Goal: Task Accomplishment & Management: Manage account settings

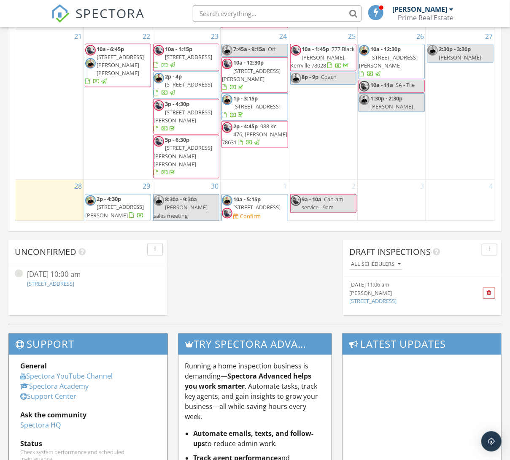
scroll to position [565, 0]
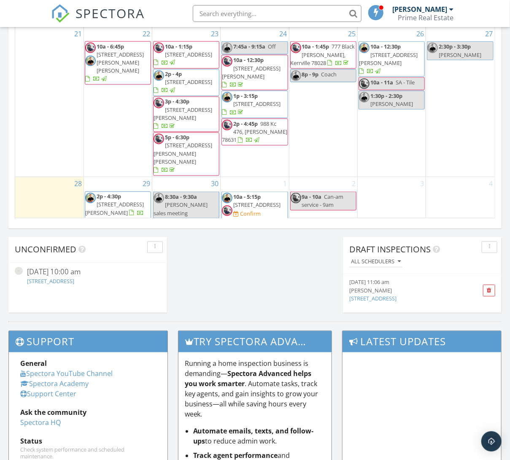
click at [255, 201] on span "1000 Farm to Market Rd 480, Center Point 78010" at bounding box center [256, 205] width 47 height 8
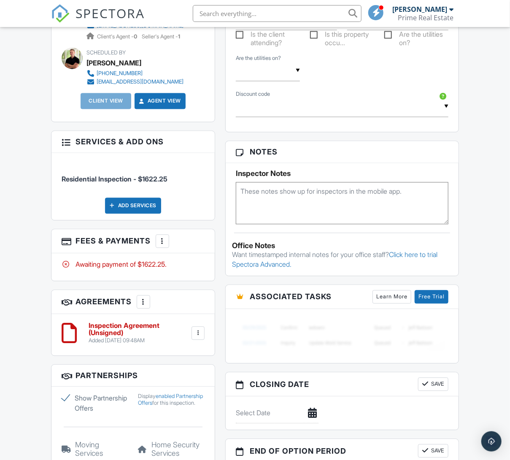
scroll to position [498, 0]
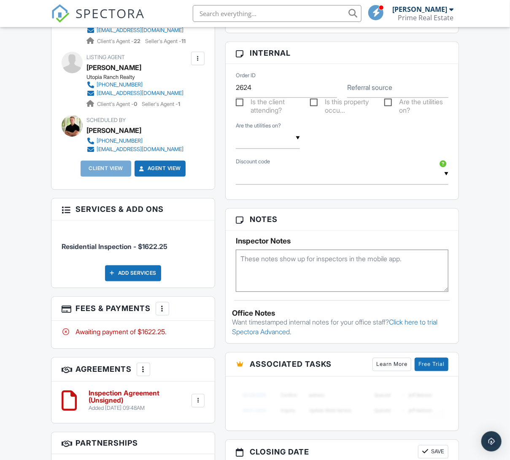
click at [167, 313] on div at bounding box center [162, 309] width 8 height 8
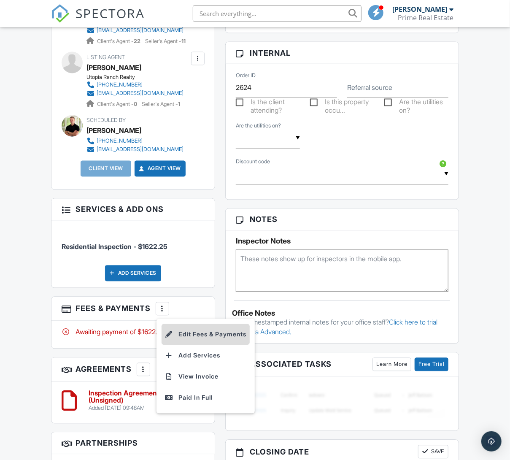
click at [205, 344] on li "Edit Fees & Payments" at bounding box center [206, 334] width 88 height 21
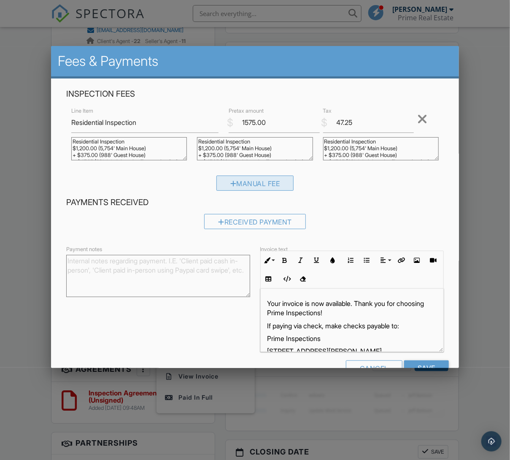
click at [254, 187] on div "Manual Fee" at bounding box center [256, 183] width 78 height 15
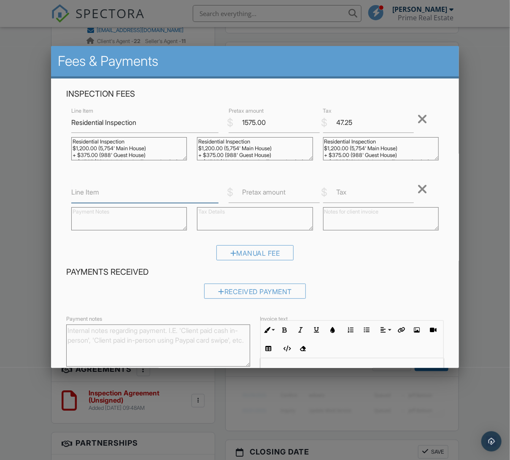
click at [89, 199] on input "Line Item" at bounding box center [144, 192] width 147 height 21
type input "WDIR"
type input "9"
click at [106, 214] on textarea at bounding box center [129, 218] width 116 height 23
type textarea "WDIR ($150) x2 =$300.00"
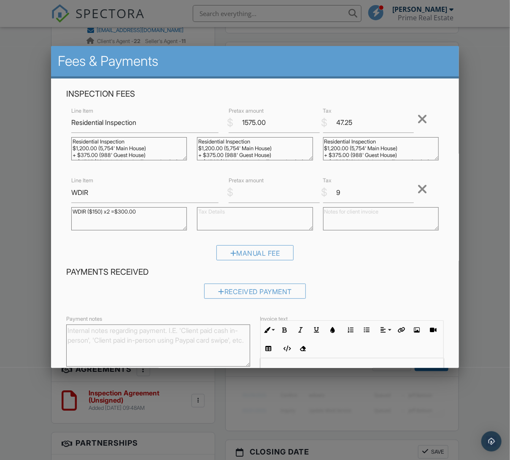
drag, startPoint x: 145, startPoint y: 215, endPoint x: -3, endPoint y: 185, distance: 150.9
click at [0, 185] on html "SPECTORA JT Aspra Prime Real Estate Role: Inspector Dashboard New Inspection In…" at bounding box center [255, 167] width 510 height 1331
click at [237, 219] on textarea at bounding box center [255, 218] width 116 height 23
paste textarea "WDIR ($150) x2 =$300.00"
type textarea "WDIR ($150) x2 =$300.00"
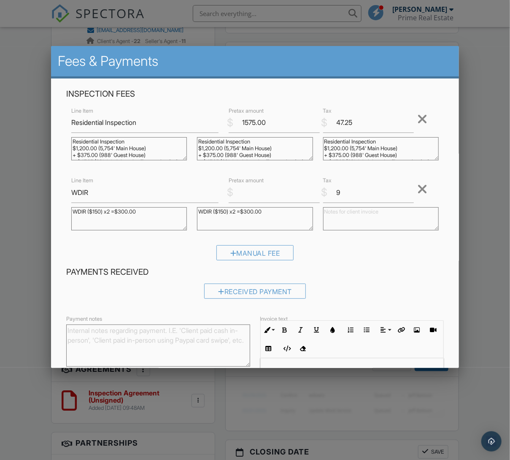
click at [363, 214] on textarea at bounding box center [381, 218] width 116 height 23
paste textarea "WDIR ($150) x2 =$300.00"
type textarea "WDIR ($150) x2 =$300.00"
click at [401, 243] on div "Inspection Fees Line Item Residential Inspection $ Pretax amount 1575.00 $ Tax …" at bounding box center [255, 178] width 388 height 178
click at [369, 250] on div "Manual Fee" at bounding box center [255, 256] width 378 height 22
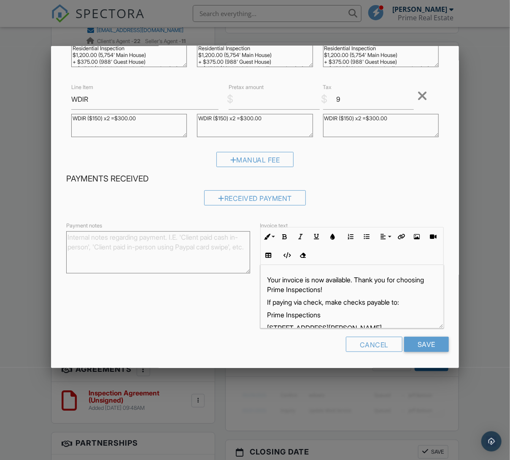
scroll to position [93, 0]
drag, startPoint x: 427, startPoint y: 349, endPoint x: 432, endPoint y: 350, distance: 5.1
click at [427, 349] on input "Save" at bounding box center [426, 344] width 45 height 15
click at [442, 345] on input "Save" at bounding box center [426, 344] width 45 height 15
click at [421, 342] on input "Save" at bounding box center [426, 344] width 45 height 15
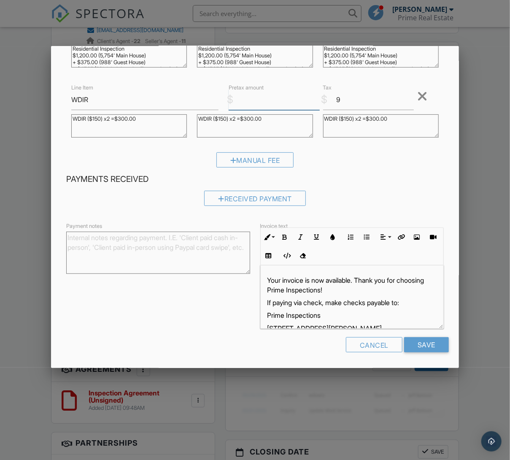
click at [427, 344] on input "Save" at bounding box center [426, 344] width 45 height 15
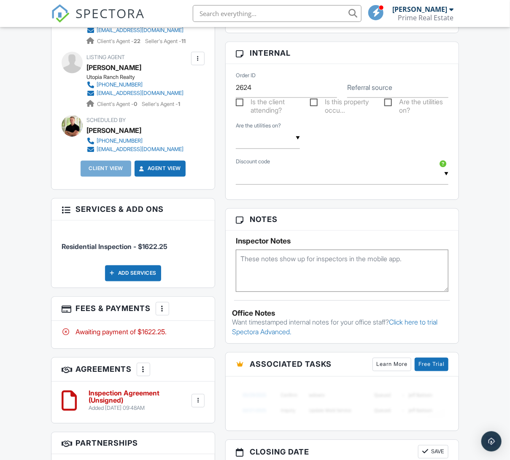
click at [164, 313] on div at bounding box center [162, 309] width 8 height 8
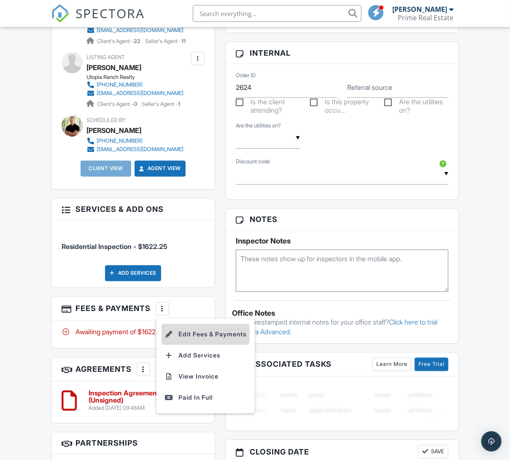
click at [197, 342] on li "Edit Fees & Payments" at bounding box center [206, 334] width 88 height 21
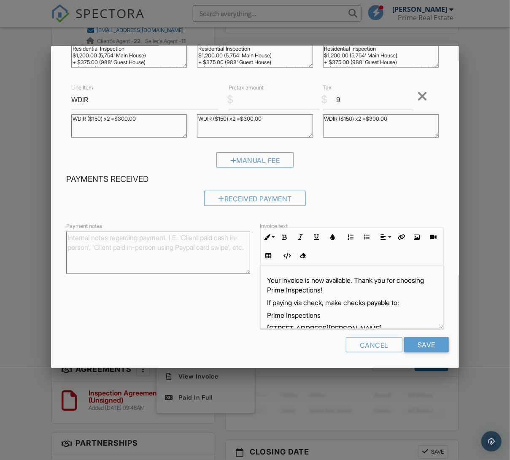
click at [478, 316] on div at bounding box center [255, 245] width 510 height 575
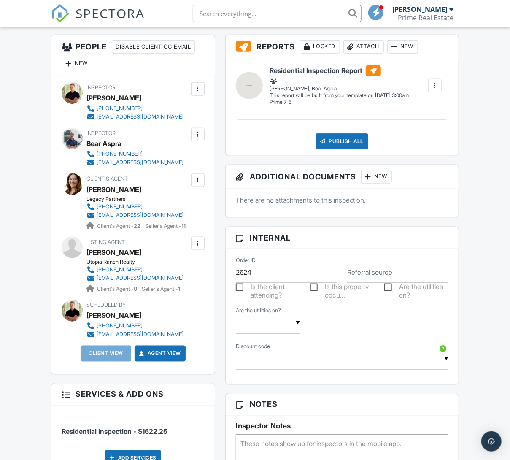
scroll to position [507, 0]
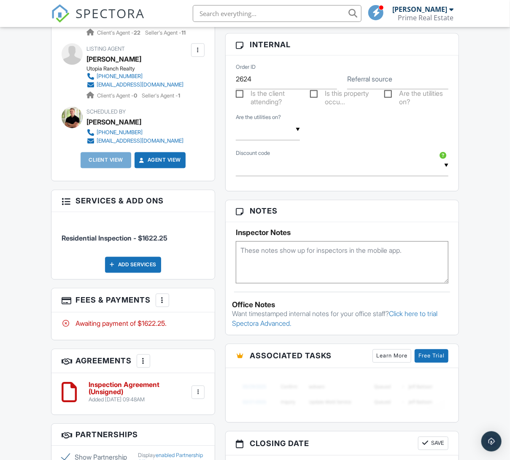
click at [162, 305] on div at bounding box center [162, 300] width 8 height 8
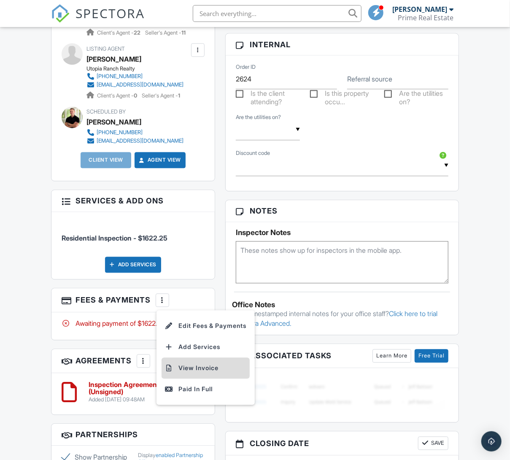
click at [195, 379] on li "View Invoice" at bounding box center [206, 368] width 88 height 21
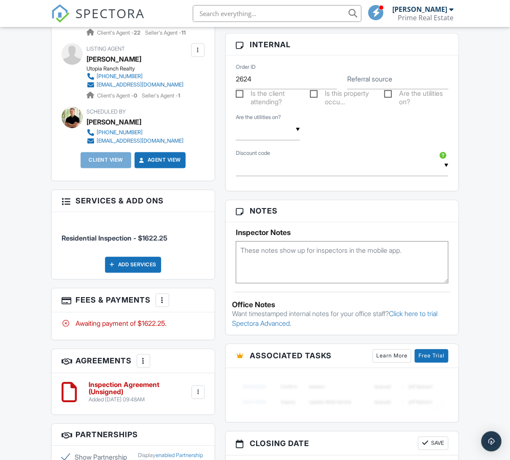
click at [163, 305] on div at bounding box center [162, 300] width 8 height 8
click at [203, 333] on li "Edit Fees & Payments" at bounding box center [206, 326] width 88 height 21
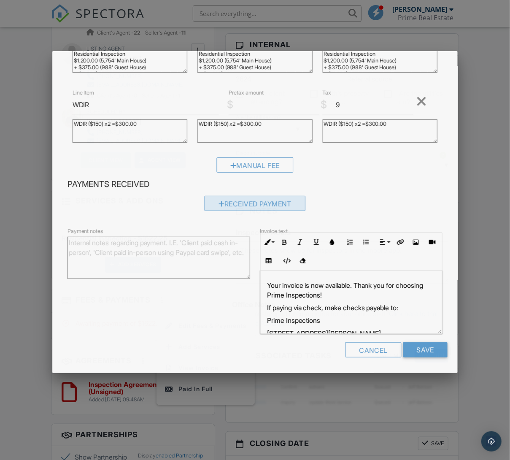
scroll to position [0, 0]
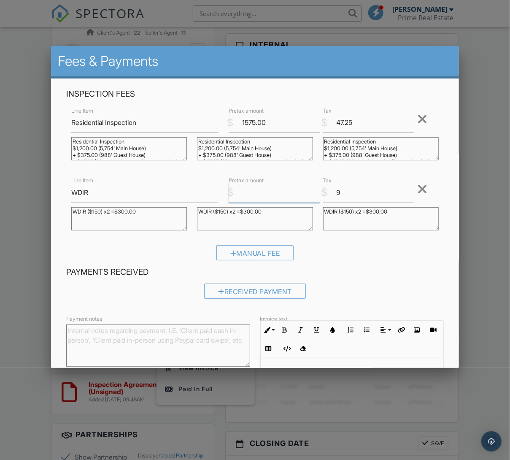
click at [268, 192] on input "Pretax amount" at bounding box center [274, 192] width 91 height 21
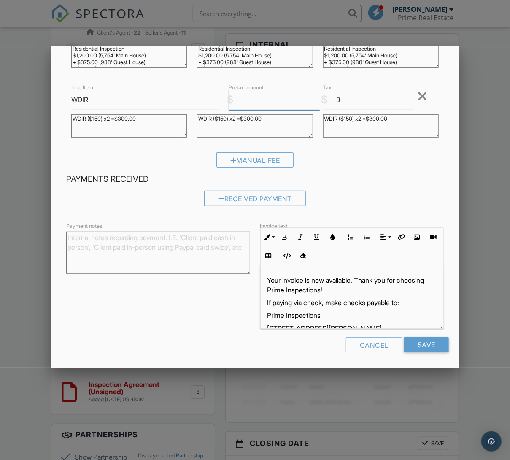
scroll to position [27, 0]
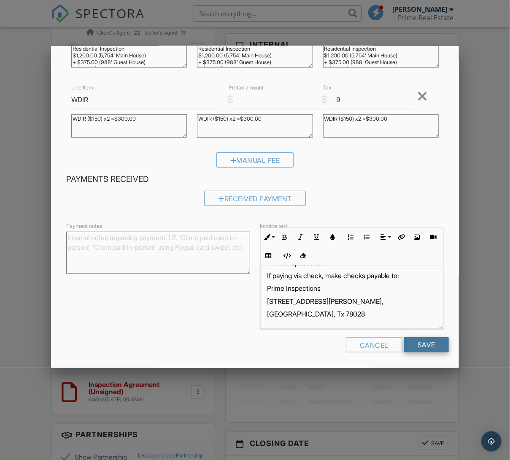
click at [429, 342] on input "Save" at bounding box center [426, 344] width 45 height 15
click at [365, 99] on input "9" at bounding box center [368, 100] width 91 height 21
type input "9.00"
drag, startPoint x: 402, startPoint y: 178, endPoint x: 404, endPoint y: 187, distance: 9.3
click at [402, 178] on h4 "Payments Received" at bounding box center [255, 179] width 378 height 11
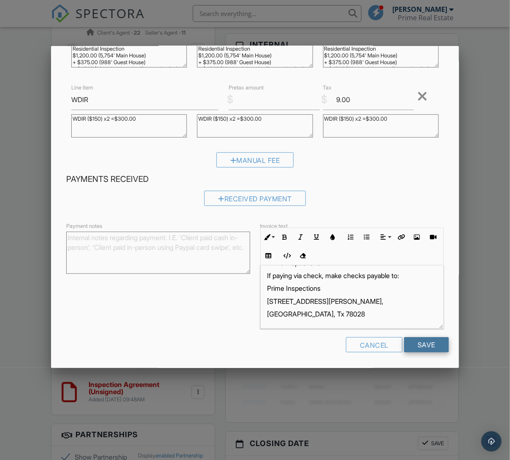
click at [426, 342] on input "Save" at bounding box center [426, 344] width 45 height 15
click at [318, 173] on div "Manual Fee" at bounding box center [255, 163] width 378 height 22
drag, startPoint x: 283, startPoint y: 97, endPoint x: 137, endPoint y: 74, distance: 147.9
click at [154, 77] on div "Inspection Fees Line Item Residential Inspection $ Pretax amount 1575.00 $ Tax …" at bounding box center [255, 85] width 388 height 178
type input "300"
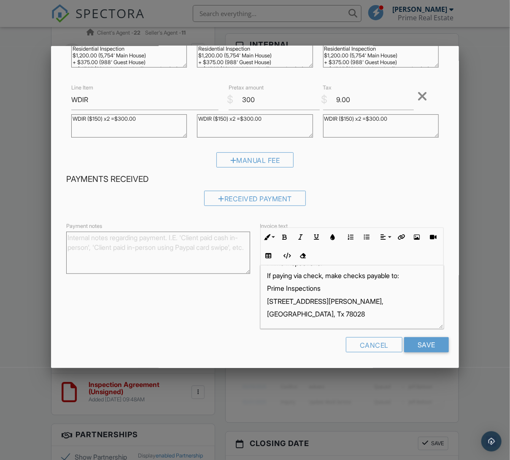
click at [405, 181] on h4 "Payments Received" at bounding box center [255, 179] width 378 height 11
click at [432, 345] on input "Save" at bounding box center [426, 344] width 45 height 15
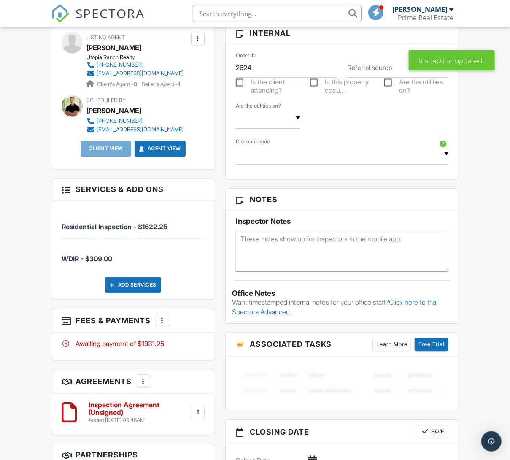
scroll to position [532, 0]
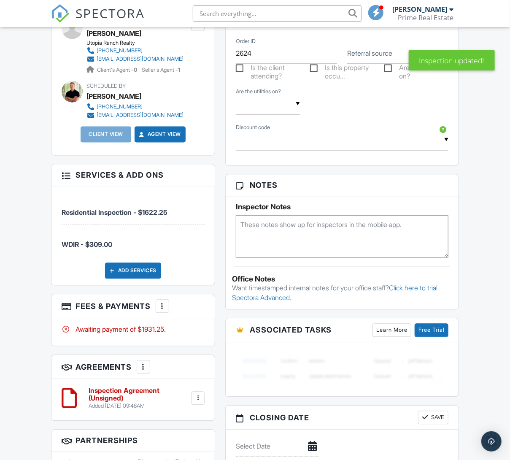
click at [159, 313] on div "More" at bounding box center [163, 307] width 14 height 14
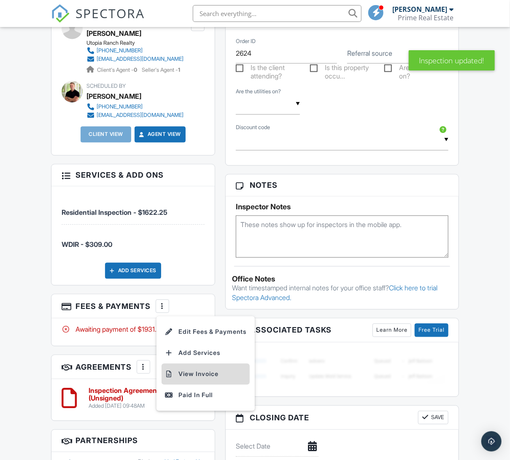
click at [192, 383] on li "View Invoice" at bounding box center [206, 374] width 88 height 21
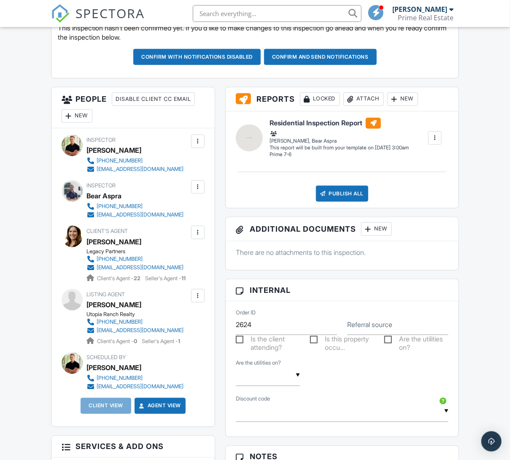
scroll to position [204, 0]
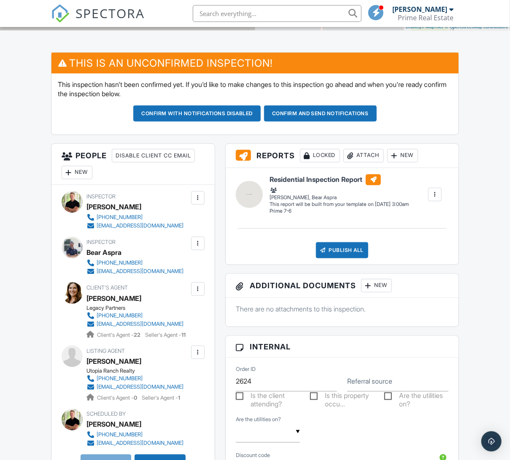
click at [89, 170] on div "New" at bounding box center [77, 173] width 31 height 14
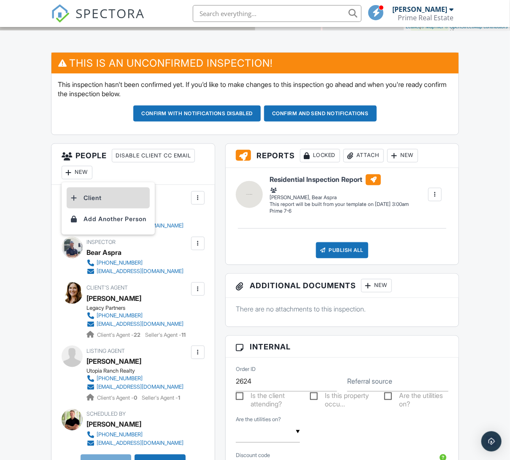
click at [105, 198] on li "Client" at bounding box center [108, 197] width 83 height 21
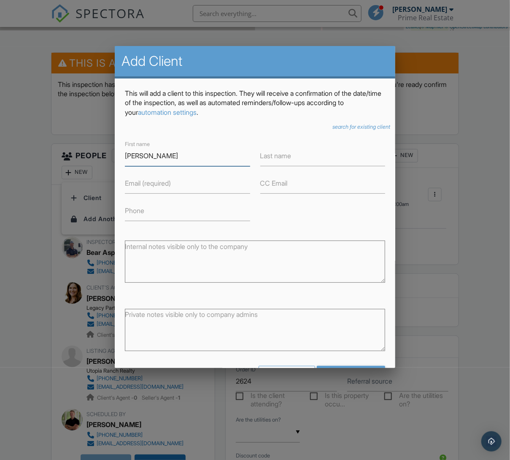
type input "Mike"
type input "[PERSON_NAME]"
click at [151, 178] on input "Email (required)" at bounding box center [187, 183] width 125 height 21
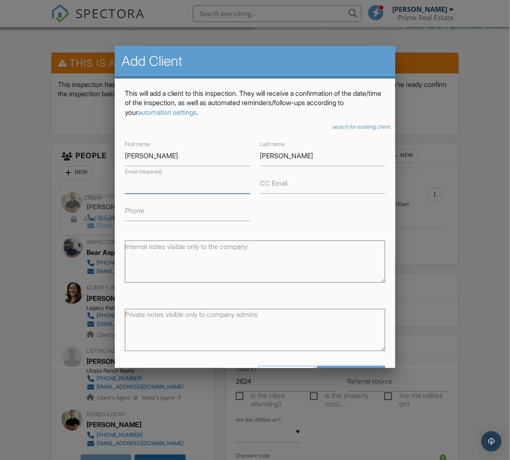
click at [151, 178] on input "Email (required)" at bounding box center [187, 183] width 125 height 21
paste input "mikewittler@hotmail.com"
type input "mikewittler@hotmail.com"
click at [142, 208] on label "Phone" at bounding box center [134, 210] width 19 height 9
click at [142, 208] on input "Phone" at bounding box center [187, 211] width 125 height 21
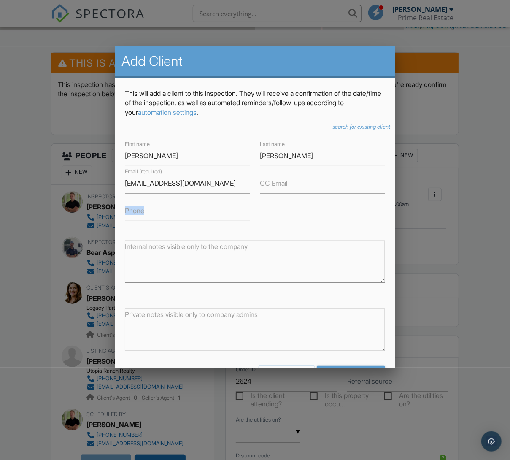
click at [143, 209] on label "Phone" at bounding box center [134, 210] width 19 height 9
click at [143, 209] on input "Phone" at bounding box center [187, 211] width 125 height 21
paste input "830) 739-7834‬"
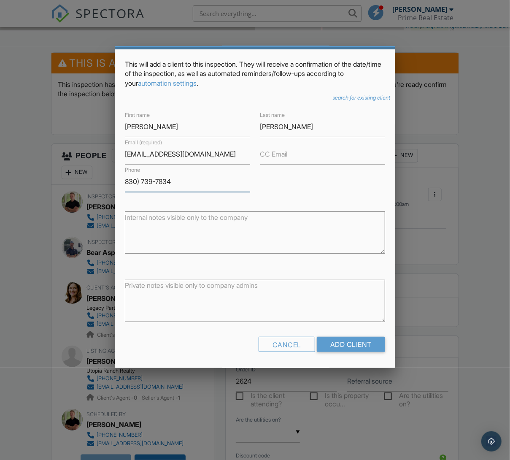
scroll to position [29, 0]
type input "830) 739-7834‬"
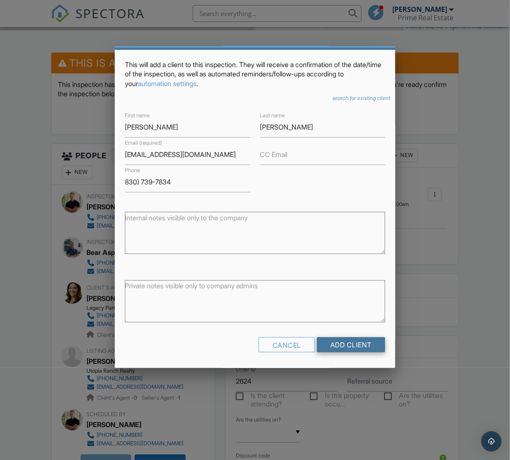
click at [346, 347] on input "Add Client" at bounding box center [351, 344] width 68 height 15
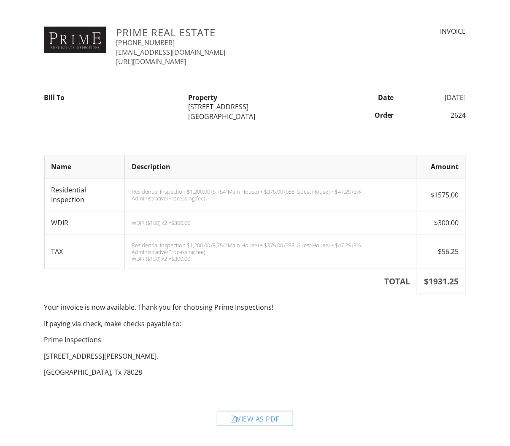
drag, startPoint x: 446, startPoint y: 350, endPoint x: 437, endPoint y: 353, distance: 9.9
click at [445, 352] on p "[STREET_ADDRESS][PERSON_NAME]," at bounding box center [255, 356] width 422 height 9
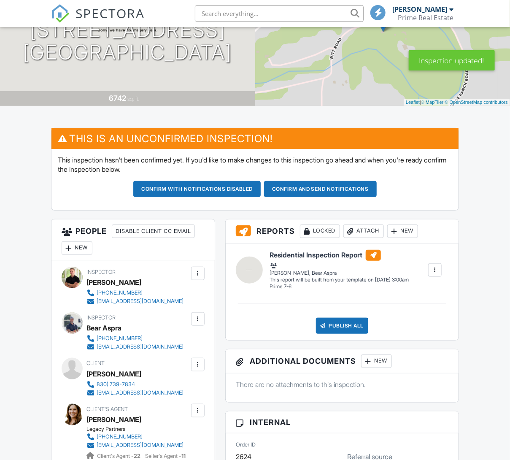
click at [81, 250] on div "New" at bounding box center [77, 249] width 31 height 14
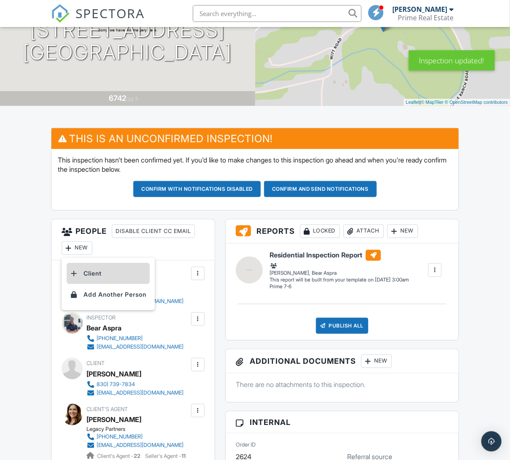
click at [107, 275] on li "Client" at bounding box center [108, 273] width 83 height 21
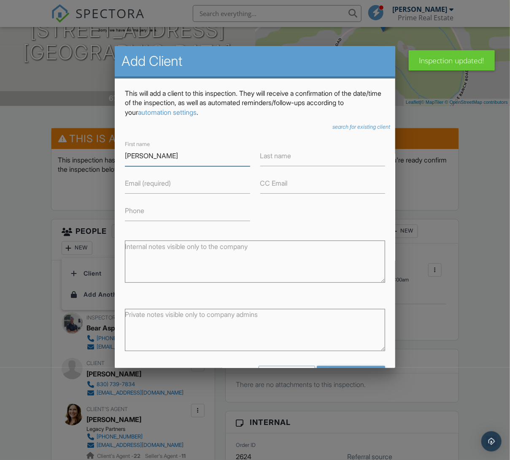
type input "[PERSON_NAME]"
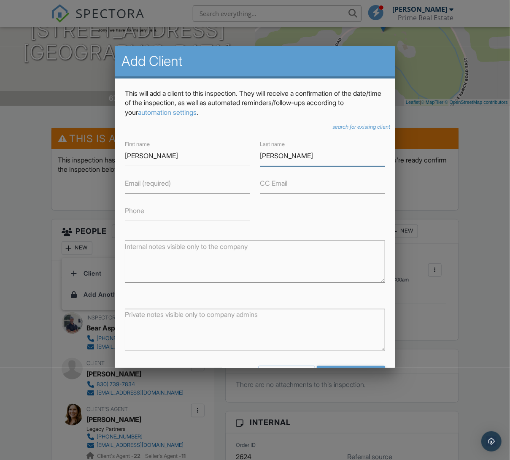
type input "[PERSON_NAME]"
click at [149, 211] on input "Phone" at bounding box center [187, 211] width 125 height 21
paste input "[PHONE_NUMBER]‬"
type input "[PHONE_NUMBER]‬"
click at [160, 184] on label "Email (required)" at bounding box center [148, 183] width 46 height 9
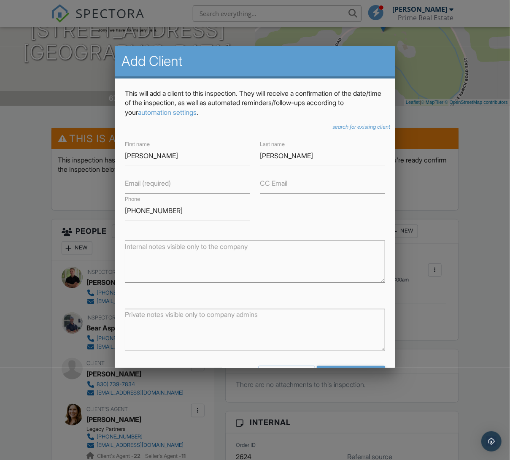
click at [160, 184] on input "Email (required)" at bounding box center [187, 183] width 125 height 21
paste input "[EMAIL_ADDRESS][DOMAIN_NAME]"
type input "[EMAIL_ADDRESS][DOMAIN_NAME]"
click at [376, 226] on form "First name Jen Last name Wittler Email (required) jengreiner12@hotmail.com CC E…" at bounding box center [255, 263] width 261 height 249
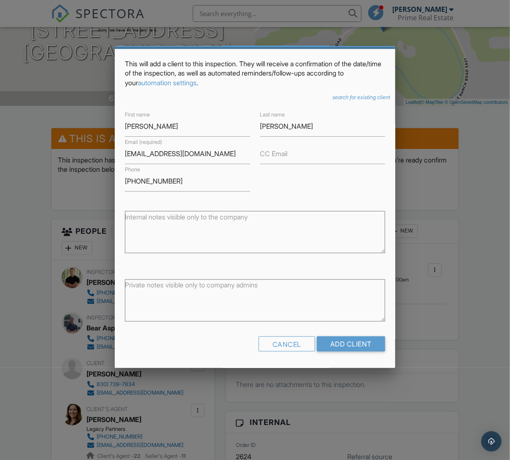
scroll to position [29, 0]
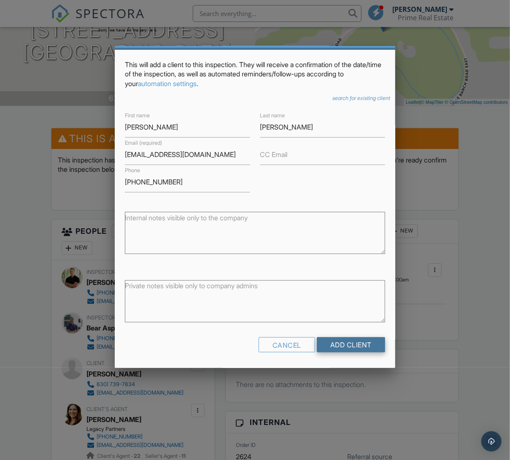
click at [359, 348] on input "Add Client" at bounding box center [351, 344] width 68 height 15
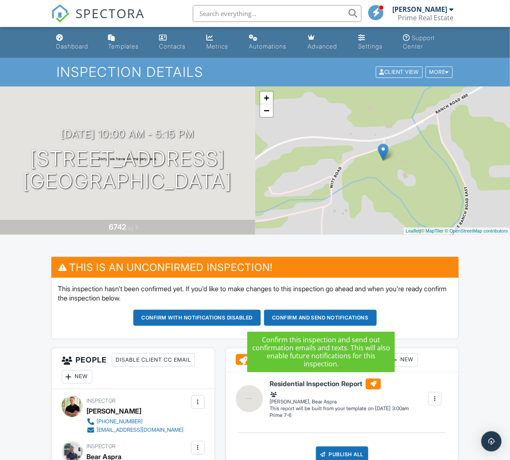
click at [329, 320] on button "Confirm and send notifications" at bounding box center [320, 318] width 113 height 16
